Goal: Information Seeking & Learning: Check status

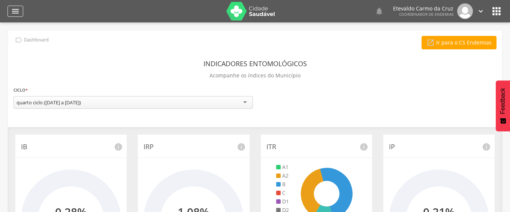
click at [12, 10] on icon "" at bounding box center [15, 11] width 9 height 9
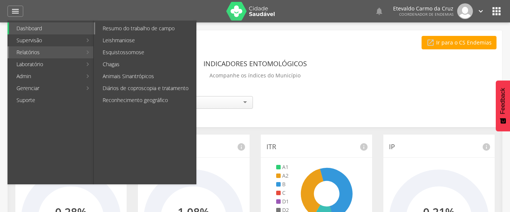
click at [155, 27] on link "Resumo do trabalho de campo" at bounding box center [145, 28] width 101 height 12
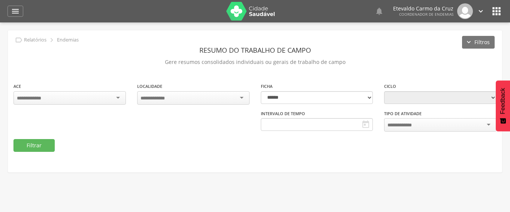
type input "**********"
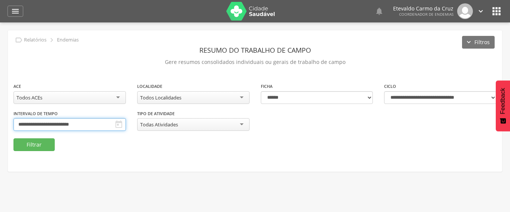
click at [97, 122] on input "**********" at bounding box center [69, 124] width 112 height 13
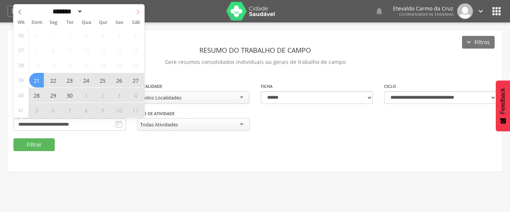
click at [138, 11] on icon at bounding box center [138, 12] width 3 height 5
select select "*"
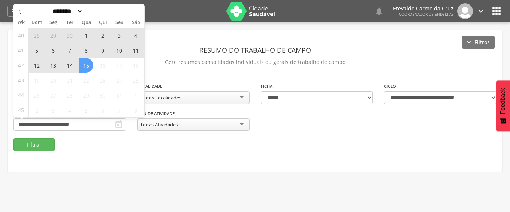
click at [33, 50] on span "5" at bounding box center [36, 50] width 15 height 15
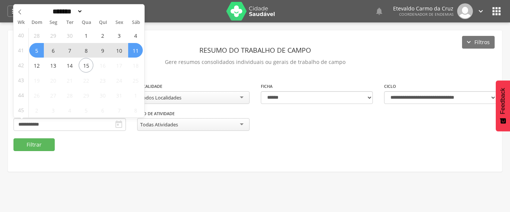
click at [136, 52] on span "11" at bounding box center [135, 50] width 15 height 15
type input "**********"
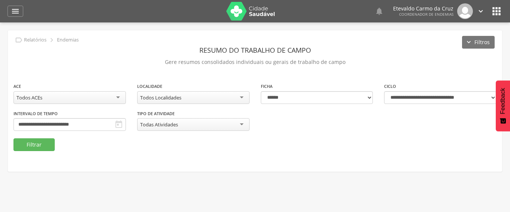
click at [234, 99] on div "Todos Localidades" at bounding box center [193, 97] width 112 height 13
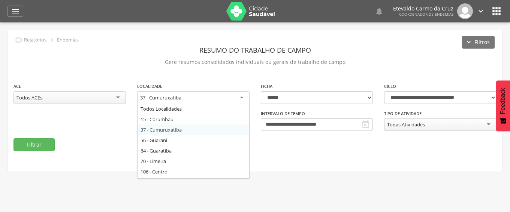
click at [236, 98] on div "37 - Cumuruxatiba" at bounding box center [193, 97] width 112 height 13
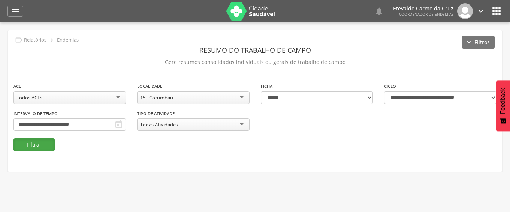
click at [31, 141] on button "Filtrar" at bounding box center [33, 145] width 41 height 13
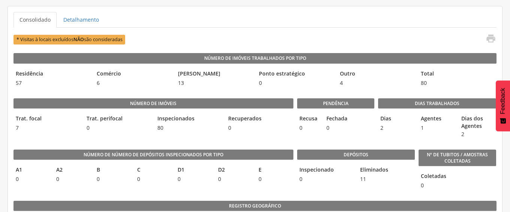
scroll to position [187, 0]
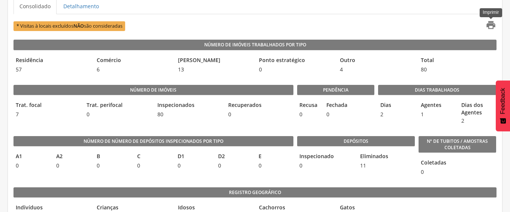
click at [490, 24] on icon "" at bounding box center [490, 25] width 10 height 10
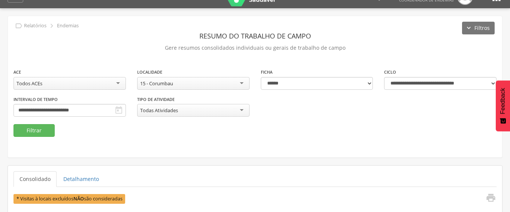
scroll to position [0, 0]
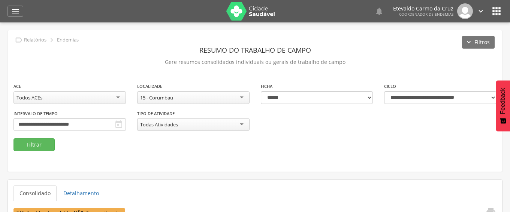
click at [242, 96] on div "15 - Corumbau" at bounding box center [193, 97] width 112 height 13
click at [48, 141] on button "Filtrar" at bounding box center [33, 145] width 41 height 13
click at [240, 97] on div "37 - Cumuruxatiba" at bounding box center [193, 97] width 112 height 13
click at [36, 143] on button "Filtrar" at bounding box center [33, 145] width 41 height 13
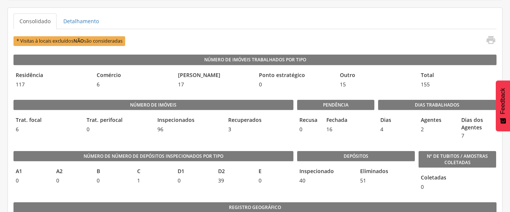
scroll to position [187, 0]
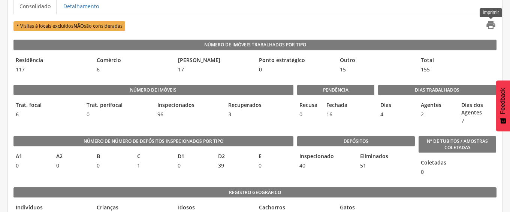
click at [493, 26] on icon "" at bounding box center [490, 25] width 10 height 10
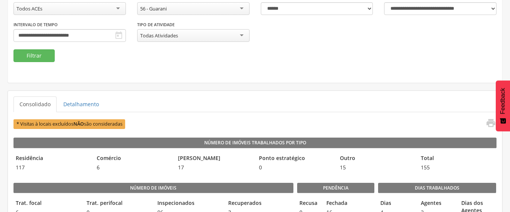
scroll to position [75, 0]
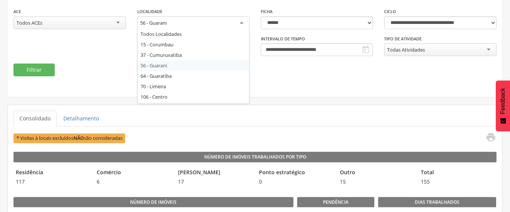
click at [241, 25] on div "56 - Guarani" at bounding box center [193, 22] width 112 height 13
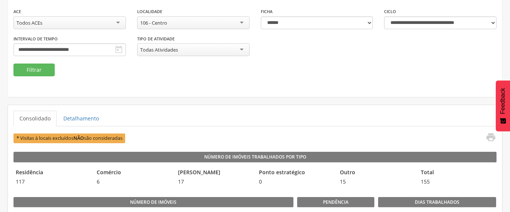
scroll to position [0, 0]
drag, startPoint x: 31, startPoint y: 70, endPoint x: 44, endPoint y: 71, distance: 12.7
click at [31, 70] on button "Filtrar" at bounding box center [33, 70] width 41 height 13
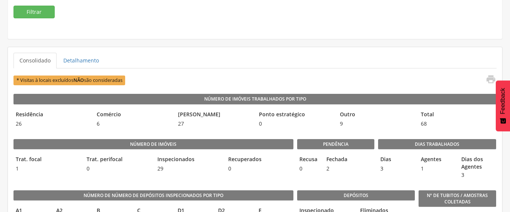
scroll to position [150, 0]
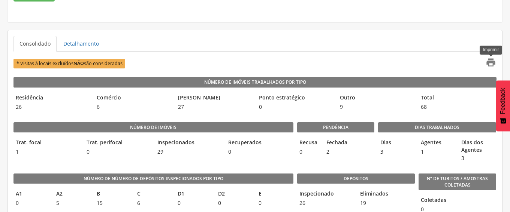
click at [493, 64] on icon "" at bounding box center [490, 62] width 10 height 10
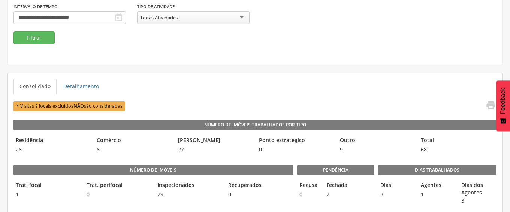
scroll to position [0, 0]
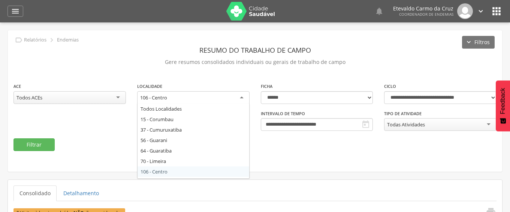
click at [241, 97] on div "106 - Centro" at bounding box center [193, 97] width 112 height 13
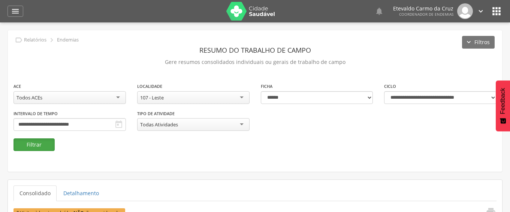
click at [35, 147] on button "Filtrar" at bounding box center [33, 145] width 41 height 13
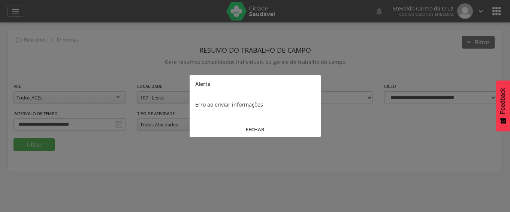
click at [256, 126] on button "FECHAR" at bounding box center [255, 130] width 131 height 16
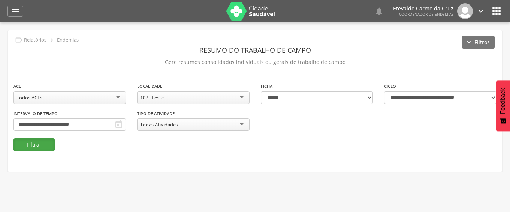
click at [45, 150] on button "Filtrar" at bounding box center [33, 145] width 41 height 13
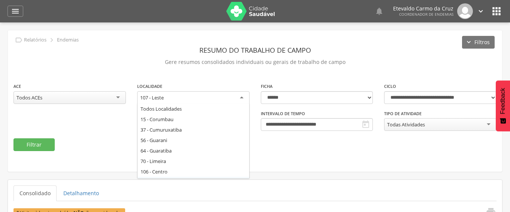
click at [238, 96] on div "107 - Leste" at bounding box center [193, 97] width 112 height 13
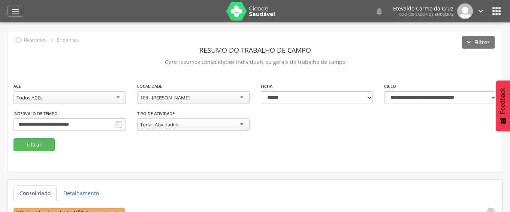
drag, startPoint x: 166, startPoint y: 174, endPoint x: 156, endPoint y: 172, distance: 10.7
click at [41, 145] on button "Filtrar" at bounding box center [33, 145] width 41 height 13
click at [240, 98] on div "108 - [PERSON_NAME]" at bounding box center [193, 97] width 112 height 13
click at [32, 147] on button "Filtrar" at bounding box center [33, 145] width 41 height 13
click at [44, 145] on button "Filtrar" at bounding box center [33, 145] width 41 height 13
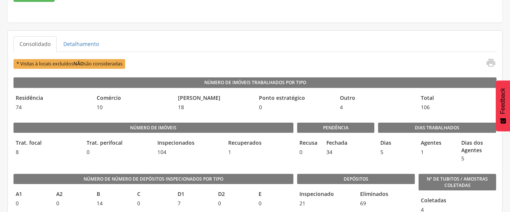
scroll to position [150, 0]
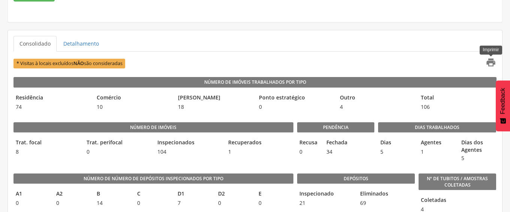
click at [489, 61] on icon "" at bounding box center [490, 62] width 10 height 10
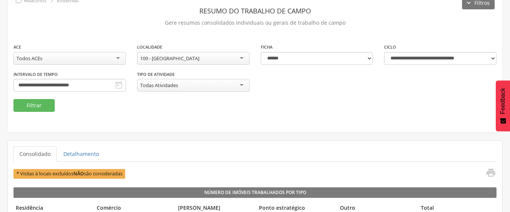
scroll to position [0, 0]
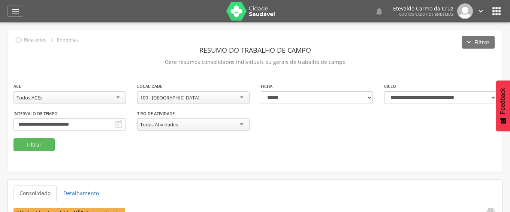
click at [241, 98] on div "109 - [GEOGRAPHIC_DATA]" at bounding box center [193, 97] width 112 height 13
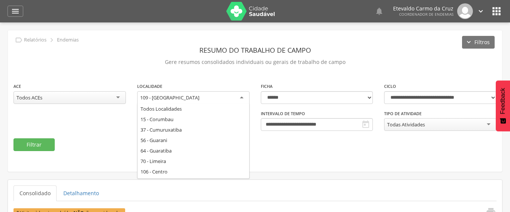
click at [176, 161] on div "**********" at bounding box center [255, 101] width 494 height 142
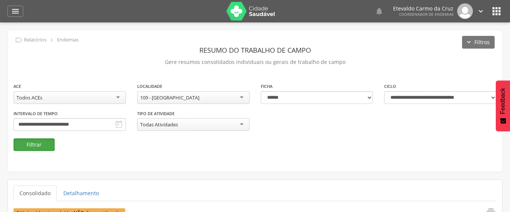
click at [25, 146] on button "Filtrar" at bounding box center [33, 145] width 41 height 13
click at [238, 97] on div "109 - [GEOGRAPHIC_DATA]" at bounding box center [193, 97] width 112 height 13
click at [39, 144] on button "Filtrar" at bounding box center [33, 145] width 41 height 13
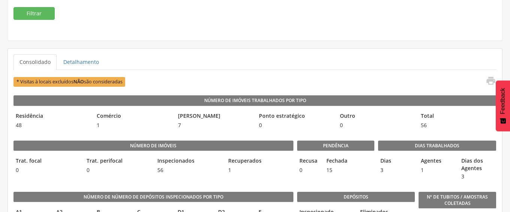
scroll to position [150, 0]
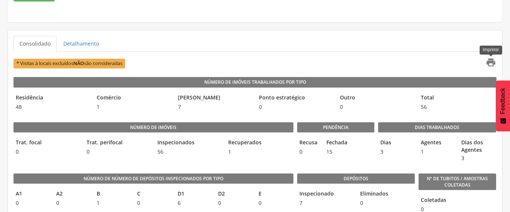
click at [489, 63] on icon "" at bounding box center [490, 62] width 10 height 10
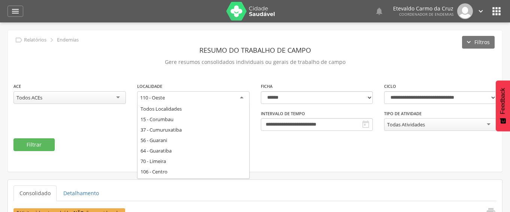
click at [241, 98] on div "110 - Oeste" at bounding box center [193, 97] width 112 height 13
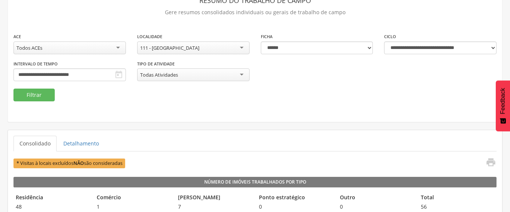
scroll to position [37, 0]
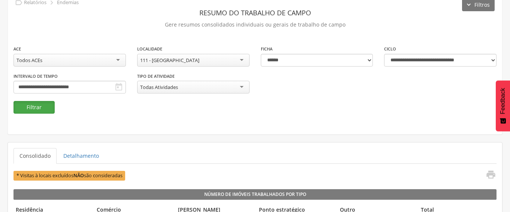
click at [37, 107] on button "Filtrar" at bounding box center [33, 107] width 41 height 13
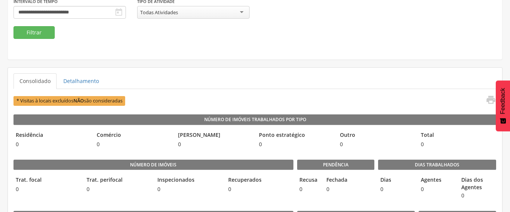
scroll to position [0, 0]
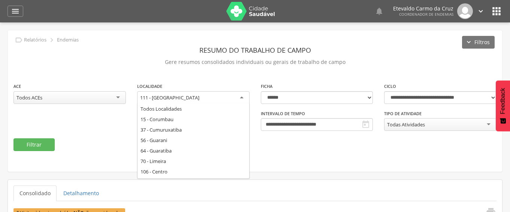
click at [239, 96] on div "111 - [GEOGRAPHIC_DATA]" at bounding box center [193, 97] width 112 height 13
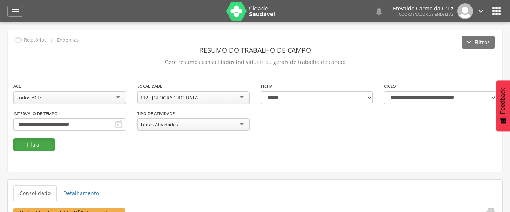
click at [31, 143] on button "Filtrar" at bounding box center [33, 145] width 41 height 13
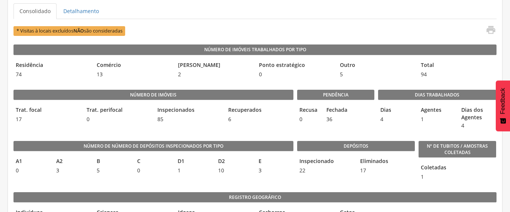
scroll to position [187, 0]
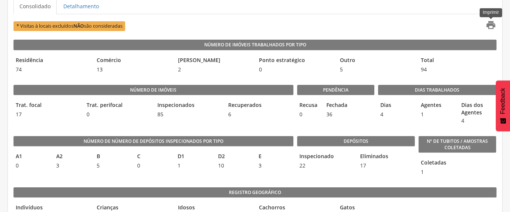
click at [489, 27] on icon "" at bounding box center [490, 25] width 10 height 10
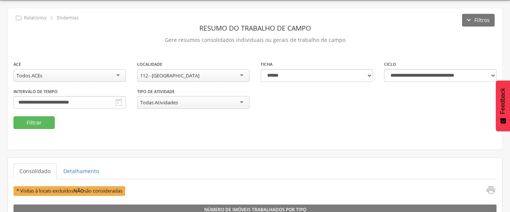
scroll to position [0, 0]
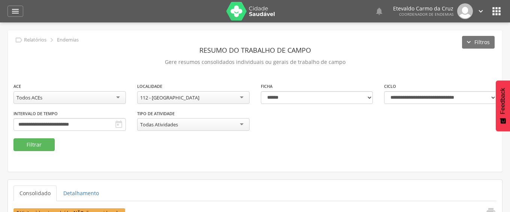
drag, startPoint x: 240, startPoint y: 98, endPoint x: 242, endPoint y: 102, distance: 4.2
click at [240, 98] on div "112 - [GEOGRAPHIC_DATA]" at bounding box center [193, 97] width 112 height 13
click at [241, 98] on div "144 - [GEOGRAPHIC_DATA]" at bounding box center [193, 97] width 112 height 13
click at [25, 143] on button "Filtrar" at bounding box center [33, 145] width 41 height 13
click at [240, 97] on div "155 - Portal do Prado" at bounding box center [193, 97] width 112 height 13
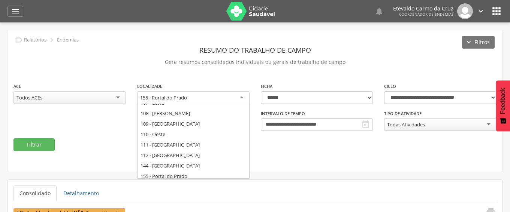
scroll to position [124, 0]
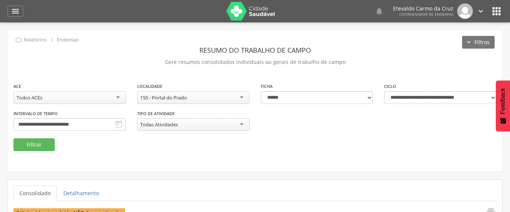
click at [176, 131] on div "**********" at bounding box center [255, 110] width 494 height 56
click at [37, 146] on button "Filtrar" at bounding box center [33, 145] width 41 height 13
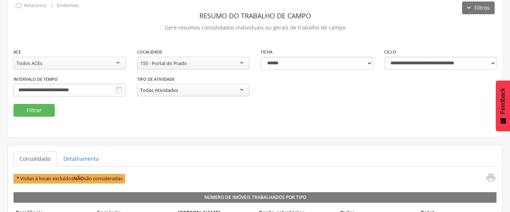
scroll to position [0, 0]
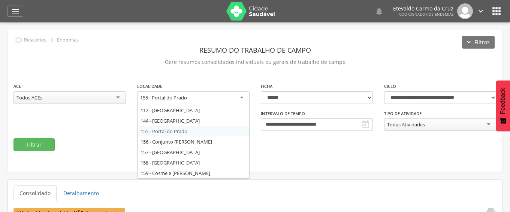
click at [240, 97] on div "155 - Portal do Prado" at bounding box center [193, 97] width 112 height 13
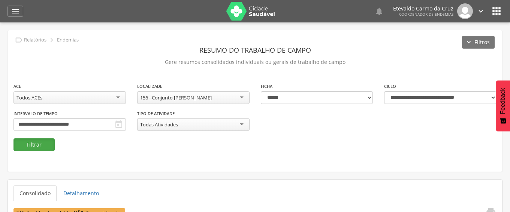
click at [40, 145] on button "Filtrar" at bounding box center [33, 145] width 41 height 13
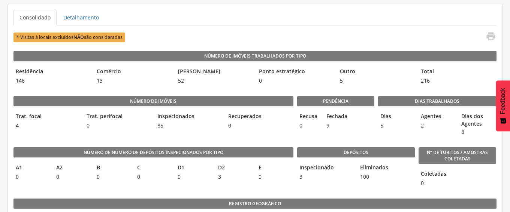
scroll to position [187, 0]
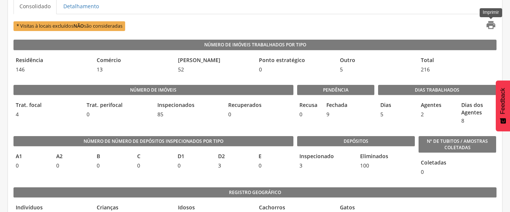
click at [490, 22] on icon "" at bounding box center [490, 25] width 10 height 10
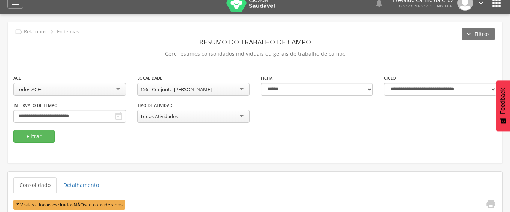
scroll to position [0, 0]
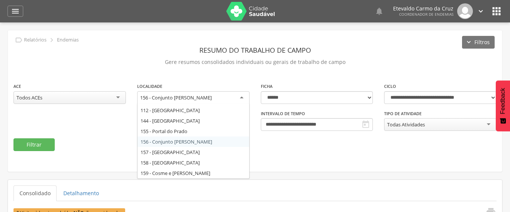
click at [242, 96] on div "156 - Conjunto [PERSON_NAME]" at bounding box center [193, 97] width 112 height 13
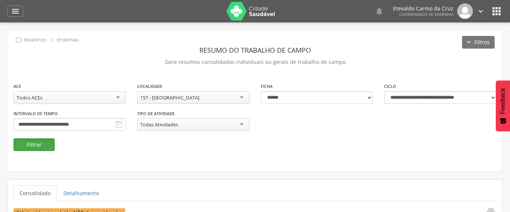
click at [33, 146] on button "Filtrar" at bounding box center [33, 145] width 41 height 13
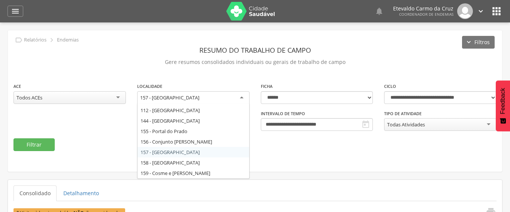
click at [243, 97] on div "157 - [GEOGRAPHIC_DATA]" at bounding box center [193, 97] width 112 height 13
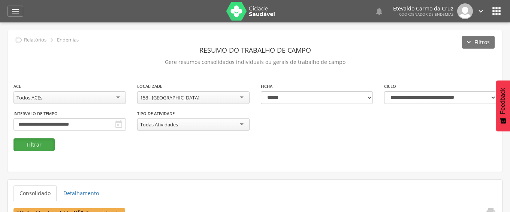
click at [28, 144] on button "Filtrar" at bounding box center [33, 145] width 41 height 13
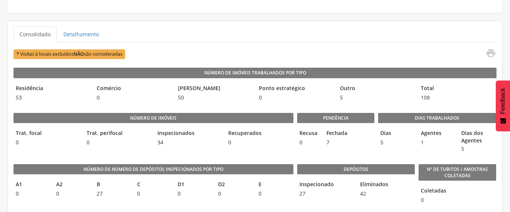
scroll to position [187, 0]
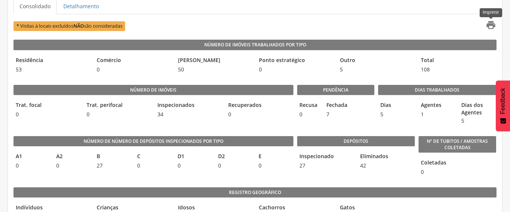
click at [488, 27] on icon "" at bounding box center [490, 25] width 10 height 10
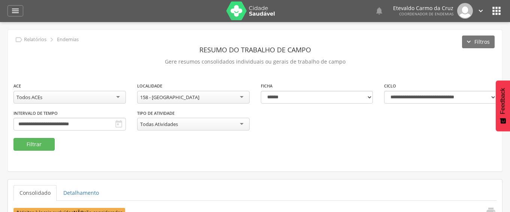
scroll to position [0, 0]
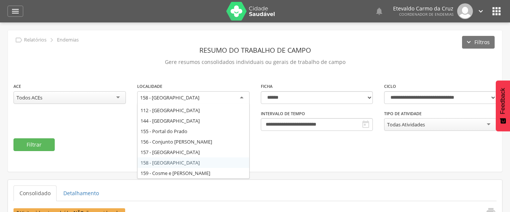
click at [240, 94] on div "158 - [GEOGRAPHIC_DATA]" at bounding box center [193, 97] width 112 height 13
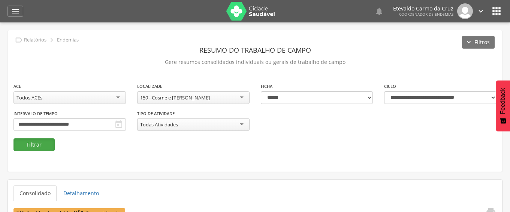
click at [46, 147] on button "Filtrar" at bounding box center [33, 145] width 41 height 13
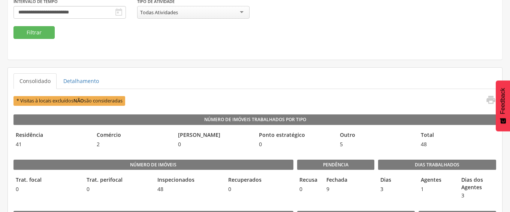
scroll to position [187, 0]
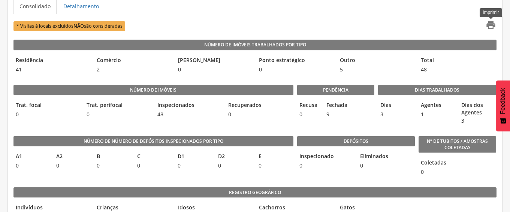
click at [493, 22] on icon "" at bounding box center [490, 25] width 10 height 10
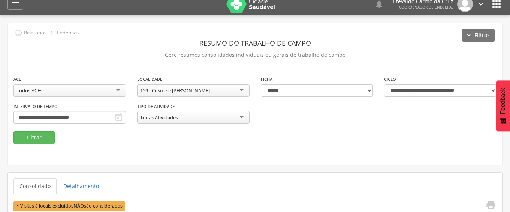
scroll to position [0, 0]
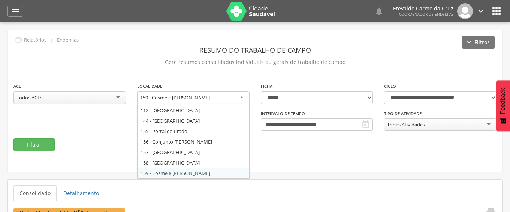
click at [238, 95] on div "159 - Cosme e [PERSON_NAME]" at bounding box center [193, 97] width 112 height 13
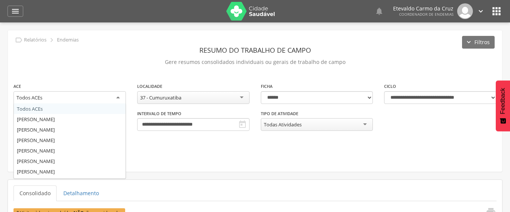
click at [113, 98] on div "Todos ACEs" at bounding box center [69, 97] width 112 height 13
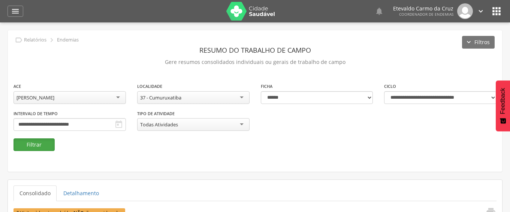
click at [31, 144] on button "Filtrar" at bounding box center [33, 145] width 41 height 13
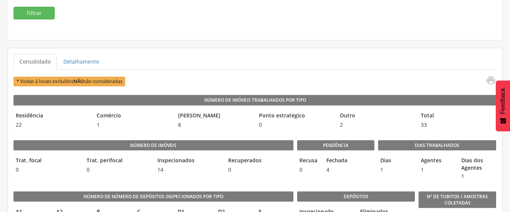
scroll to position [150, 0]
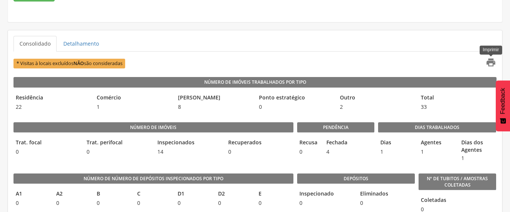
click at [487, 61] on icon "" at bounding box center [490, 62] width 10 height 10
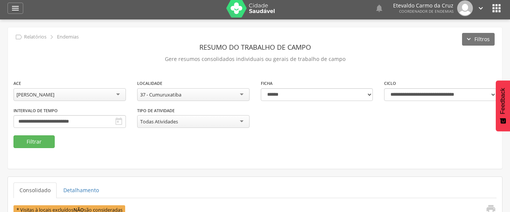
scroll to position [0, 0]
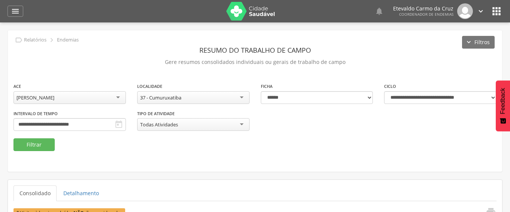
click at [245, 123] on div "Todas Atividades" at bounding box center [193, 124] width 112 height 13
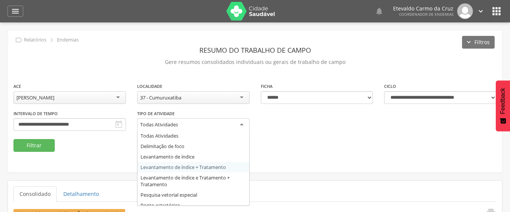
click at [296, 161] on div "**********" at bounding box center [255, 101] width 494 height 142
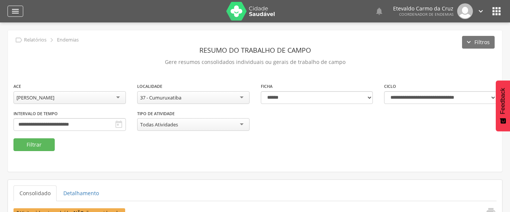
click at [16, 12] on icon "" at bounding box center [15, 11] width 9 height 9
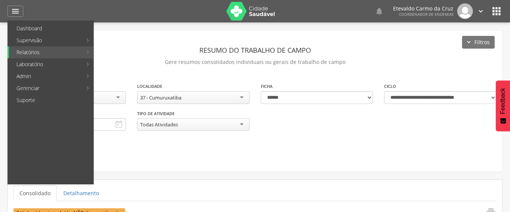
click at [117, 26] on link "Ranking" at bounding box center [137, 28] width 84 height 12
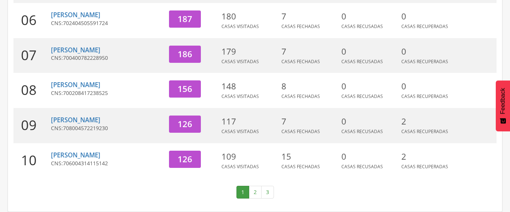
scroll to position [317, 0]
click at [253, 191] on link "2" at bounding box center [255, 192] width 13 height 13
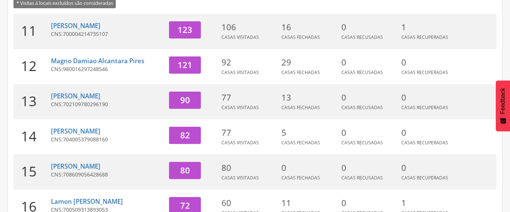
scroll to position [121, 0]
click at [80, 97] on link "[PERSON_NAME]" at bounding box center [75, 96] width 49 height 9
type input "**********"
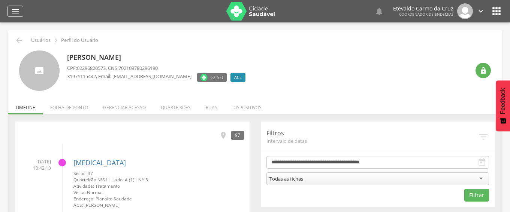
click at [12, 10] on icon "" at bounding box center [15, 11] width 9 height 9
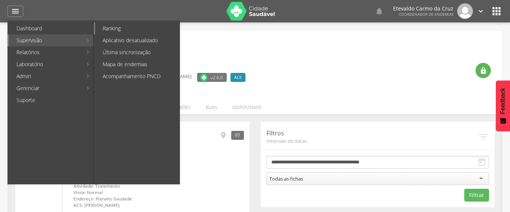
click at [122, 29] on link "Ranking" at bounding box center [137, 28] width 84 height 12
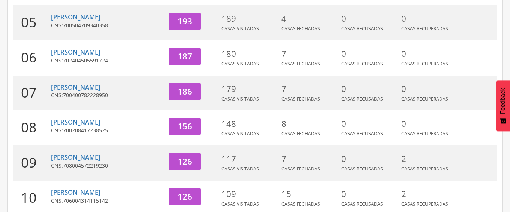
scroll to position [317, 0]
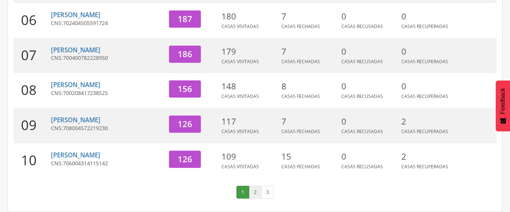
click at [255, 193] on link "2" at bounding box center [255, 192] width 13 height 13
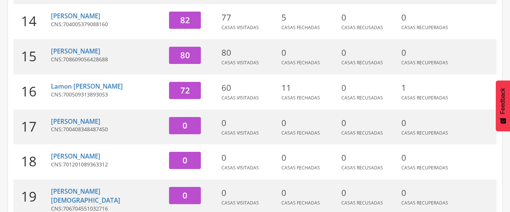
scroll to position [196, 0]
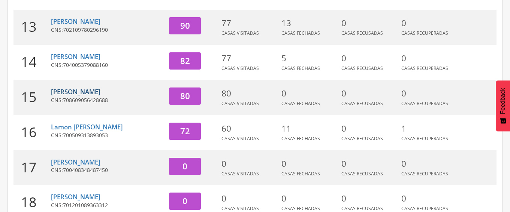
click at [85, 93] on link "[PERSON_NAME]" at bounding box center [75, 92] width 49 height 9
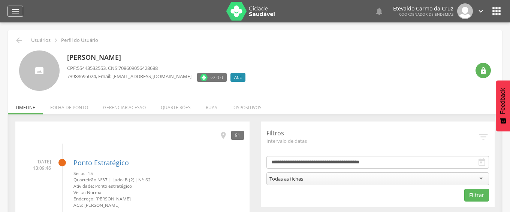
click at [16, 10] on icon "" at bounding box center [15, 11] width 9 height 9
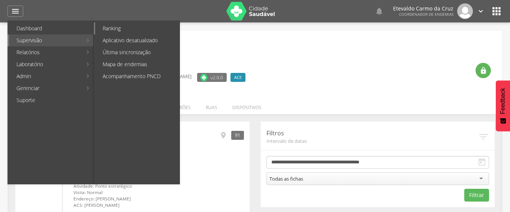
click at [110, 25] on link "Ranking" at bounding box center [137, 28] width 84 height 12
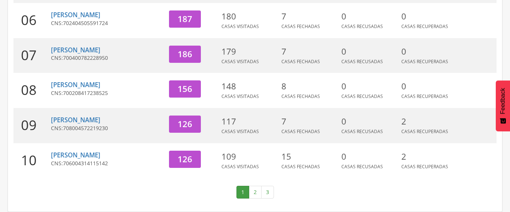
scroll to position [317, 0]
click at [251, 193] on link "2" at bounding box center [255, 192] width 13 height 13
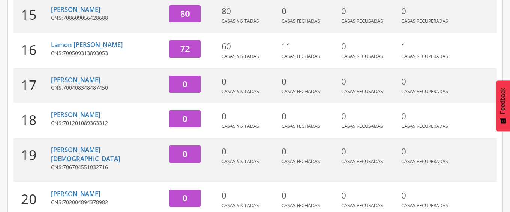
scroll to position [233, 0]
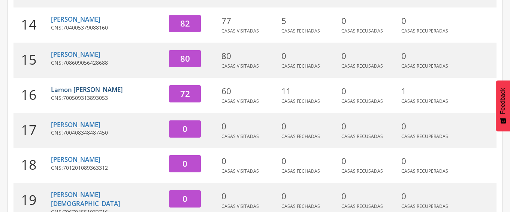
click at [87, 93] on link "Lamon [PERSON_NAME]" at bounding box center [87, 89] width 72 height 9
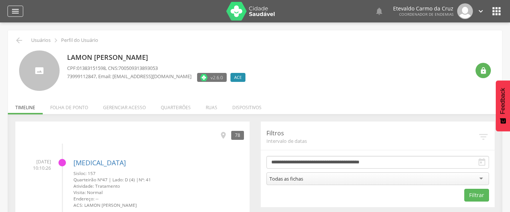
click at [13, 11] on icon "" at bounding box center [15, 11] width 9 height 9
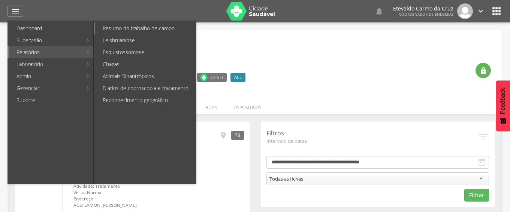
click at [112, 27] on link "Resumo do trabalho de campo" at bounding box center [145, 28] width 101 height 12
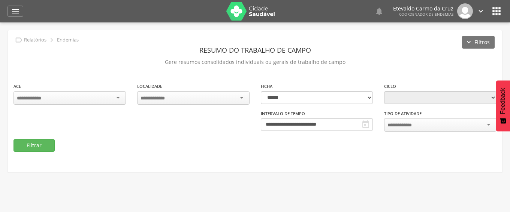
type input "**********"
select select "*"
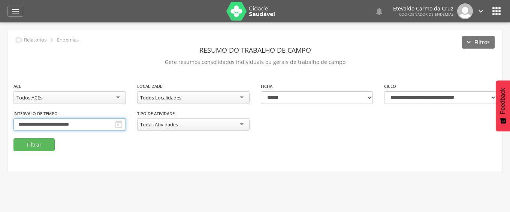
click at [66, 122] on input "**********" at bounding box center [69, 124] width 112 height 13
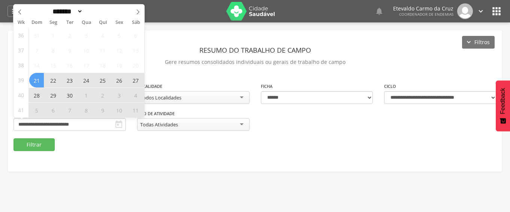
click at [37, 112] on span "5" at bounding box center [36, 110] width 15 height 15
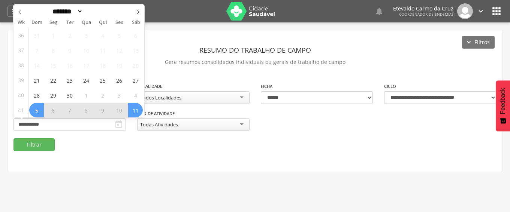
click at [140, 108] on span "11" at bounding box center [135, 110] width 15 height 15
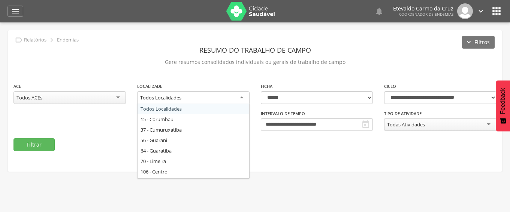
click at [240, 95] on div "Todos Localidades" at bounding box center [193, 97] width 112 height 13
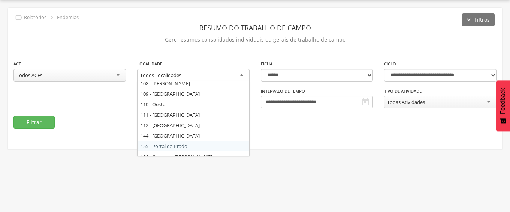
scroll to position [124, 0]
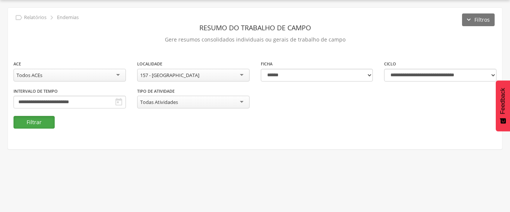
click at [42, 123] on button "Filtrar" at bounding box center [33, 122] width 41 height 13
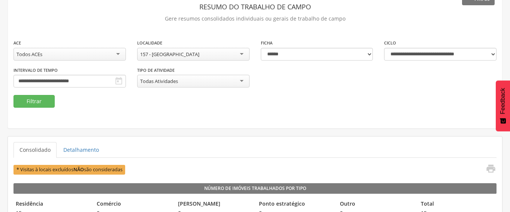
scroll to position [0, 0]
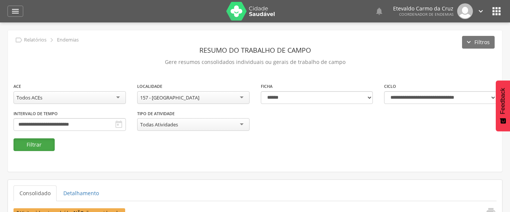
click at [36, 141] on button "Filtrar" at bounding box center [33, 145] width 41 height 13
click at [38, 144] on button "Filtrar" at bounding box center [33, 145] width 41 height 13
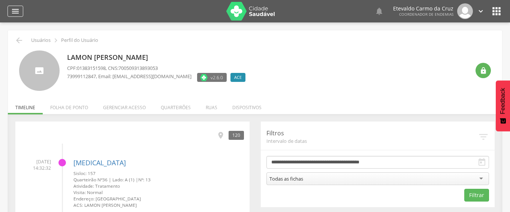
click at [8, 10] on div "" at bounding box center [15, 11] width 16 height 11
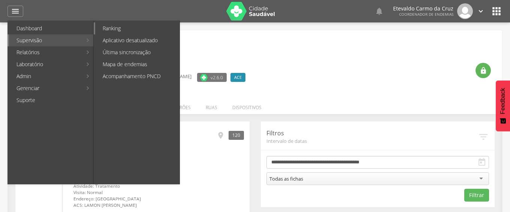
click at [114, 30] on link "Ranking" at bounding box center [137, 28] width 84 height 12
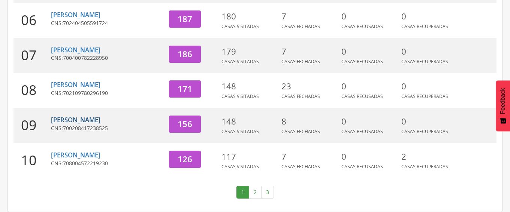
scroll to position [317, 0]
click at [254, 196] on link "2" at bounding box center [255, 192] width 13 height 13
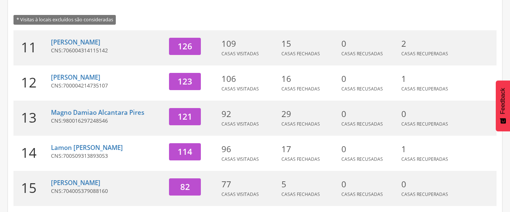
scroll to position [121, 0]
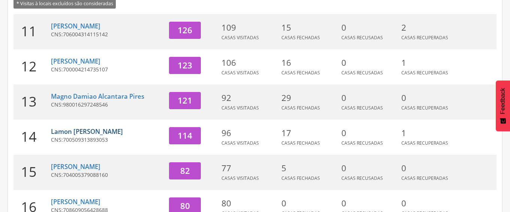
click at [90, 131] on link "Lamon [PERSON_NAME]" at bounding box center [87, 131] width 72 height 9
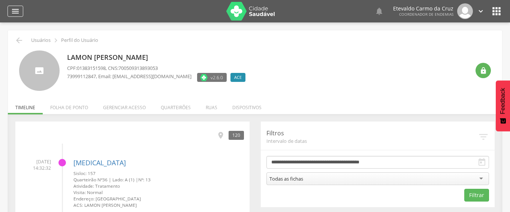
click at [18, 11] on icon "" at bounding box center [15, 11] width 9 height 9
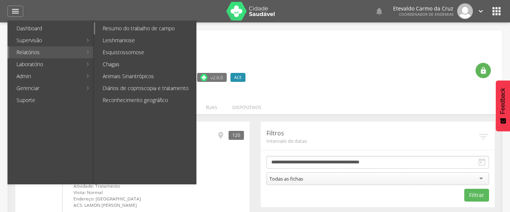
click at [138, 26] on link "Resumo do trabalho de campo" at bounding box center [145, 28] width 101 height 12
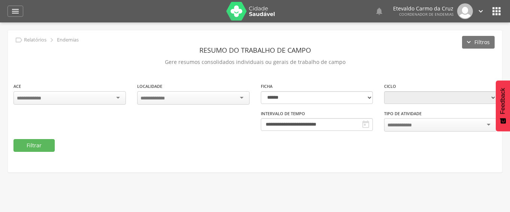
type input "**********"
select select "*"
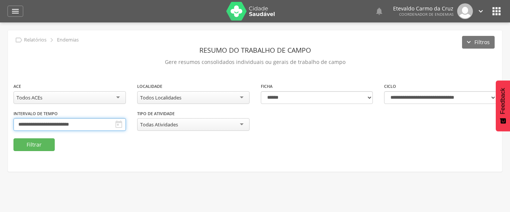
click at [60, 124] on input "**********" at bounding box center [69, 124] width 112 height 13
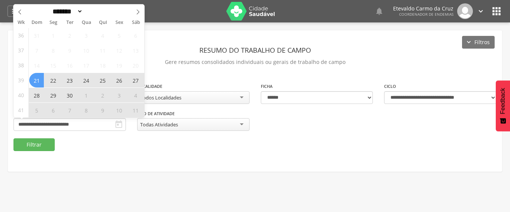
click at [37, 112] on span "5" at bounding box center [36, 110] width 15 height 15
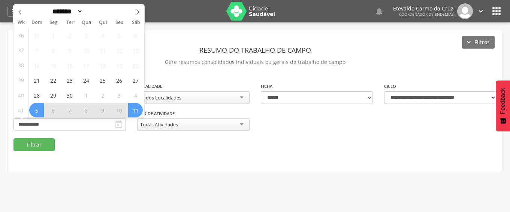
click at [138, 111] on span "11" at bounding box center [135, 110] width 15 height 15
type input "**********"
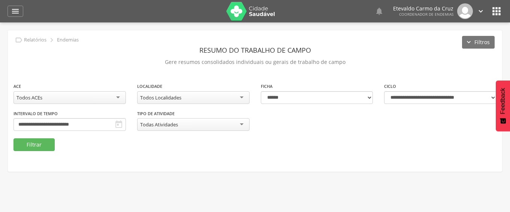
click at [237, 96] on div "Todos Localidades" at bounding box center [193, 97] width 112 height 13
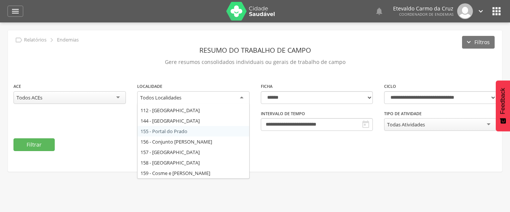
scroll to position [22, 0]
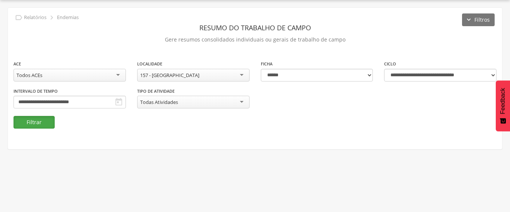
click at [34, 122] on button "Filtrar" at bounding box center [33, 122] width 41 height 13
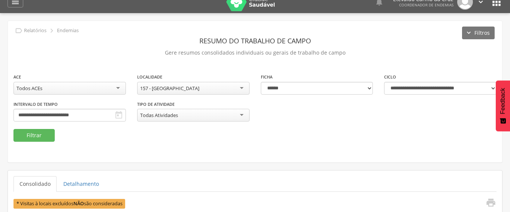
scroll to position [0, 0]
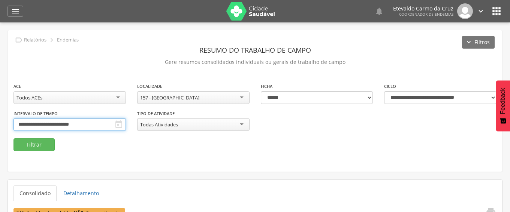
click at [70, 125] on input "**********" at bounding box center [69, 124] width 112 height 13
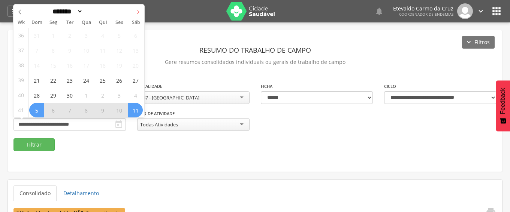
click at [136, 10] on icon at bounding box center [137, 11] width 5 height 5
select select "*"
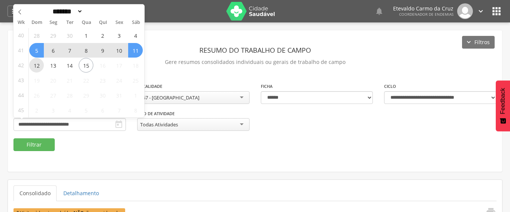
click at [34, 62] on span "12" at bounding box center [36, 65] width 15 height 15
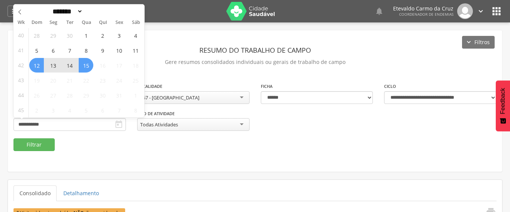
click at [89, 64] on span "15" at bounding box center [86, 65] width 15 height 15
type input "**********"
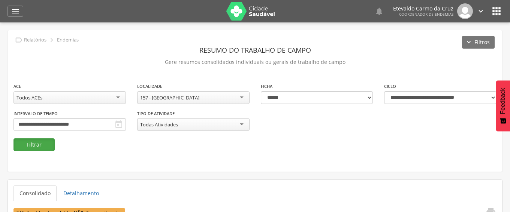
click at [26, 141] on button "Filtrar" at bounding box center [33, 145] width 41 height 13
click at [13, 9] on icon "" at bounding box center [15, 11] width 9 height 9
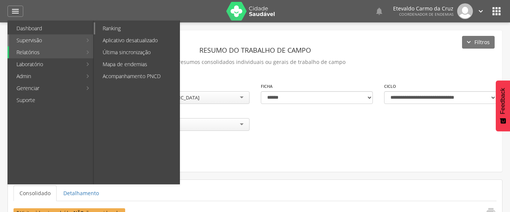
click at [121, 31] on link "Ranking" at bounding box center [137, 28] width 84 height 12
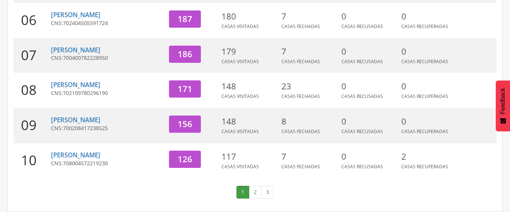
scroll to position [317, 0]
click at [253, 191] on link "2" at bounding box center [255, 192] width 13 height 13
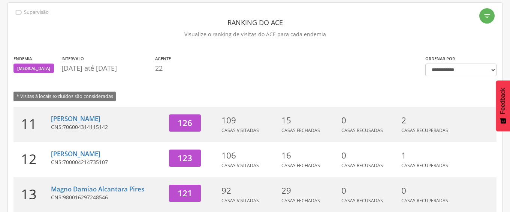
scroll to position [0, 0]
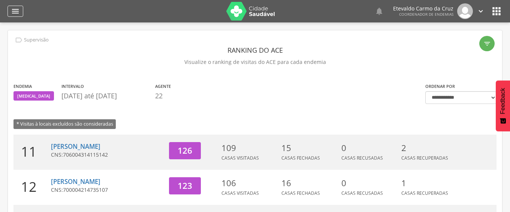
click at [14, 12] on icon "" at bounding box center [15, 11] width 9 height 9
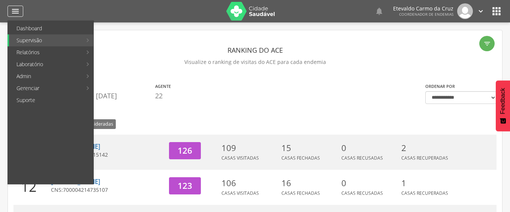
click at [13, 9] on icon "" at bounding box center [15, 11] width 9 height 9
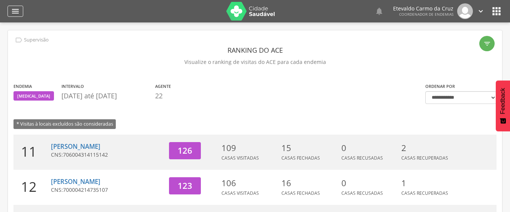
click at [12, 11] on icon "" at bounding box center [15, 11] width 9 height 9
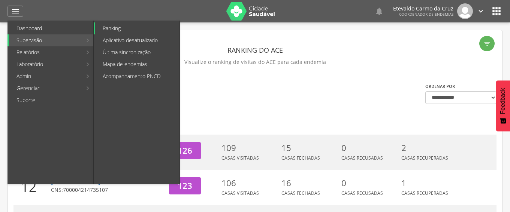
click at [121, 27] on link "Ranking" at bounding box center [137, 28] width 84 height 12
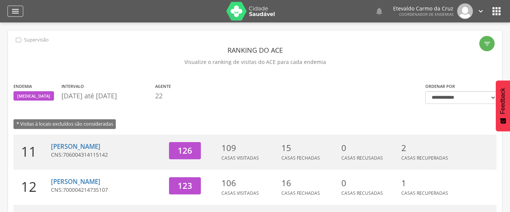
click at [17, 9] on icon "" at bounding box center [15, 11] width 9 height 9
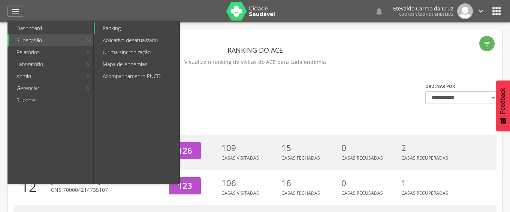
click at [115, 28] on link "Ranking" at bounding box center [137, 28] width 84 height 12
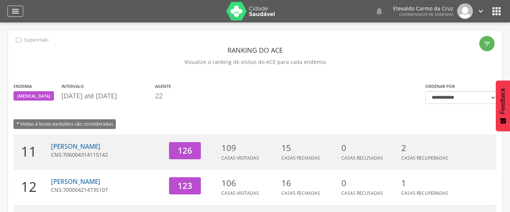
click at [19, 12] on icon "" at bounding box center [15, 11] width 9 height 9
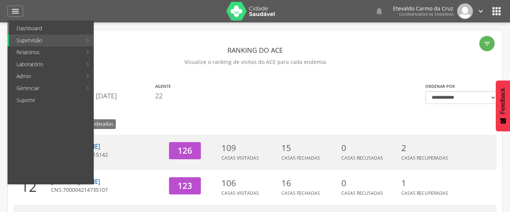
click at [31, 25] on link "Dashboard" at bounding box center [51, 28] width 84 height 12
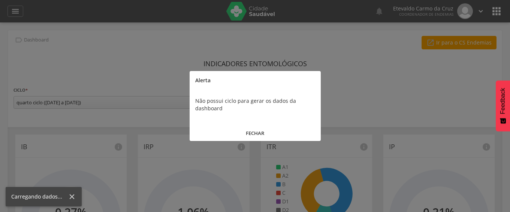
drag, startPoint x: 398, startPoint y: 85, endPoint x: 382, endPoint y: 89, distance: 16.9
click at [394, 86] on div at bounding box center [255, 106] width 510 height 212
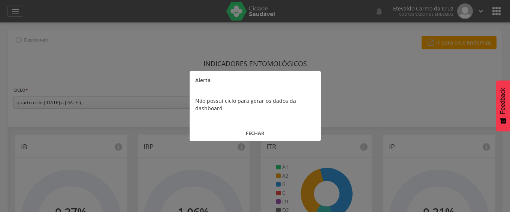
click at [255, 134] on button "FECHAR" at bounding box center [255, 133] width 131 height 16
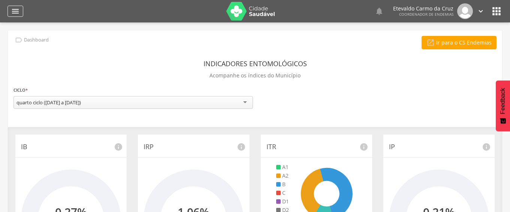
click at [15, 9] on icon "" at bounding box center [15, 11] width 9 height 9
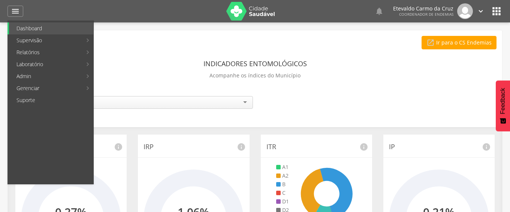
click at [238, 9] on img at bounding box center [250, 11] width 49 height 19
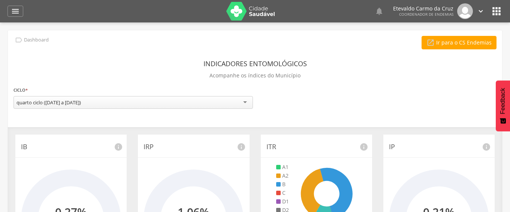
click at [238, 9] on img at bounding box center [250, 11] width 49 height 19
click at [15, 10] on icon "" at bounding box center [15, 11] width 9 height 9
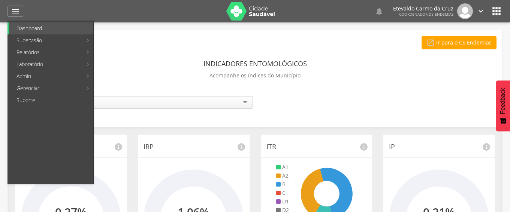
click at [160, 88] on form "**********" at bounding box center [254, 99] width 483 height 28
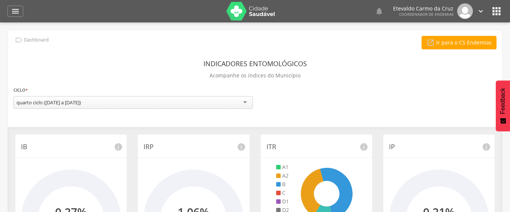
click at [248, 64] on header "Indicadores Entomológicos" at bounding box center [254, 63] width 103 height 13
click at [252, 78] on p "Acompanhe os índices do Município" at bounding box center [254, 75] width 91 height 10
click at [252, 75] on p "Acompanhe os índices do Município" at bounding box center [254, 75] width 91 height 10
click at [254, 8] on img at bounding box center [250, 11] width 49 height 19
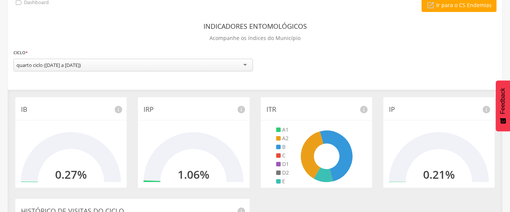
scroll to position [129, 0]
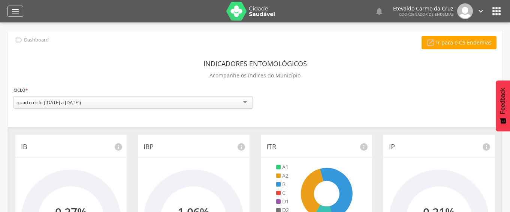
click at [15, 8] on icon "" at bounding box center [15, 11] width 9 height 9
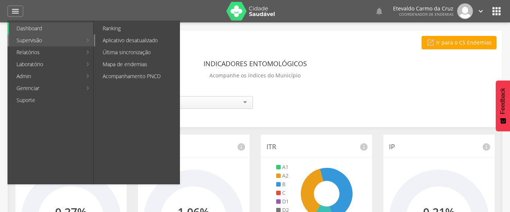
click at [124, 37] on link "Aplicativo desatualizado" at bounding box center [137, 40] width 84 height 12
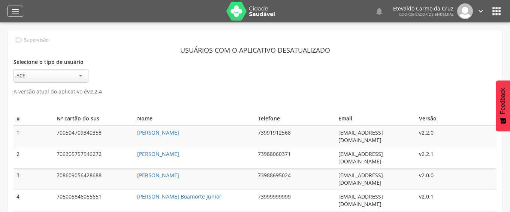
click at [12, 10] on icon "" at bounding box center [15, 11] width 9 height 9
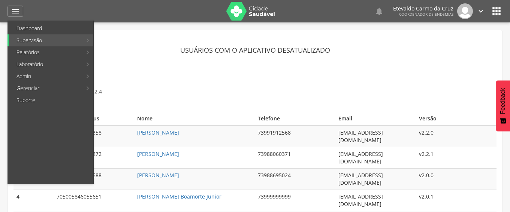
click at [114, 48] on link "Esquistossomose" at bounding box center [145, 52] width 101 height 12
type input "**********"
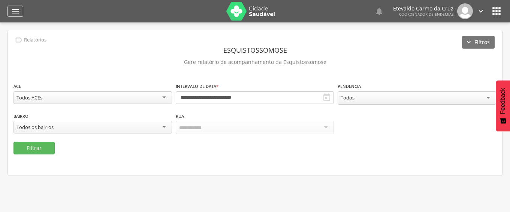
click at [15, 10] on icon "" at bounding box center [15, 11] width 9 height 9
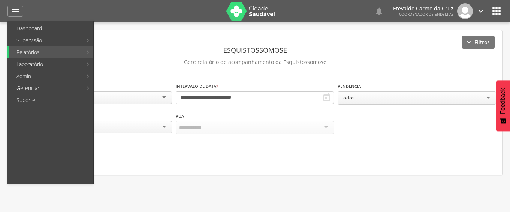
click at [363, 63] on p "Gere relatório de acompanhamento da Esquistossomose" at bounding box center [254, 62] width 483 height 10
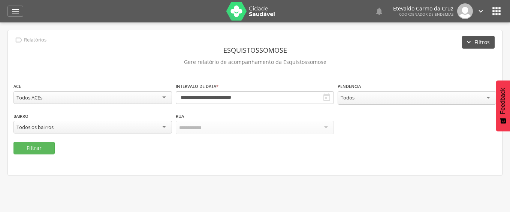
click at [480, 42] on button "Filtros" at bounding box center [478, 42] width 33 height 13
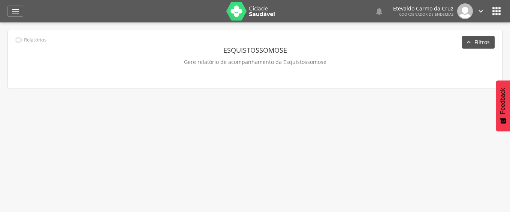
click at [483, 43] on button "Filtros" at bounding box center [478, 42] width 33 height 13
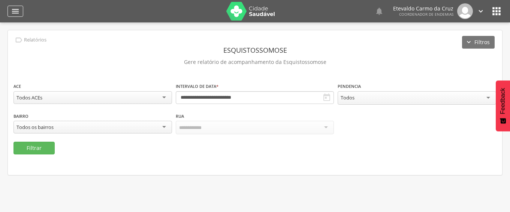
click at [12, 9] on icon "" at bounding box center [15, 11] width 9 height 9
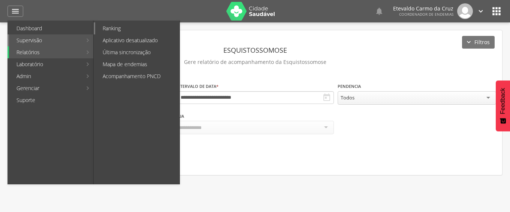
click at [151, 24] on link "Ranking" at bounding box center [137, 28] width 84 height 12
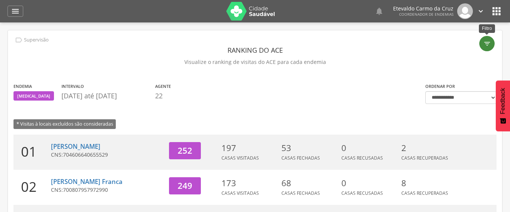
click at [487, 43] on icon "" at bounding box center [486, 43] width 7 height 7
type input "**********"
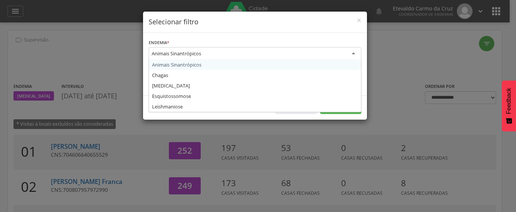
click at [351, 54] on div "Animais Sinantrópicos" at bounding box center [255, 53] width 213 height 13
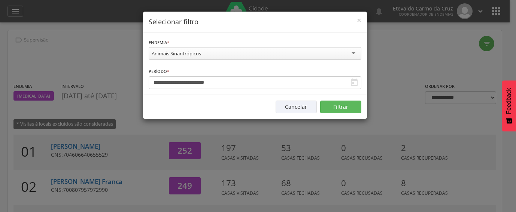
drag, startPoint x: 391, startPoint y: 67, endPoint x: 395, endPoint y: 63, distance: 5.6
click at [394, 64] on div "**********" at bounding box center [258, 106] width 516 height 212
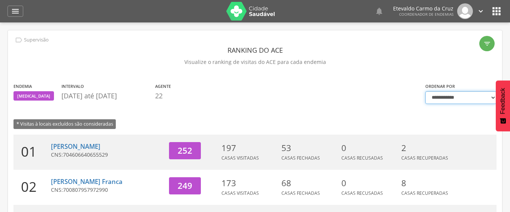
click at [491, 99] on select "**********" at bounding box center [460, 97] width 71 height 13
click at [494, 98] on select "**********" at bounding box center [460, 97] width 71 height 13
click at [497, 10] on icon "" at bounding box center [496, 11] width 12 height 12
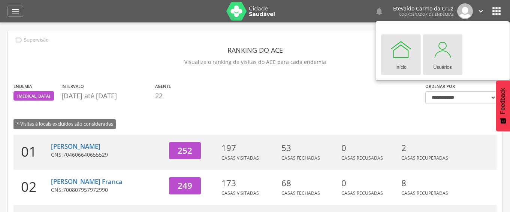
click at [443, 55] on div at bounding box center [442, 49] width 22 height 22
